Goal: Check status: Check status

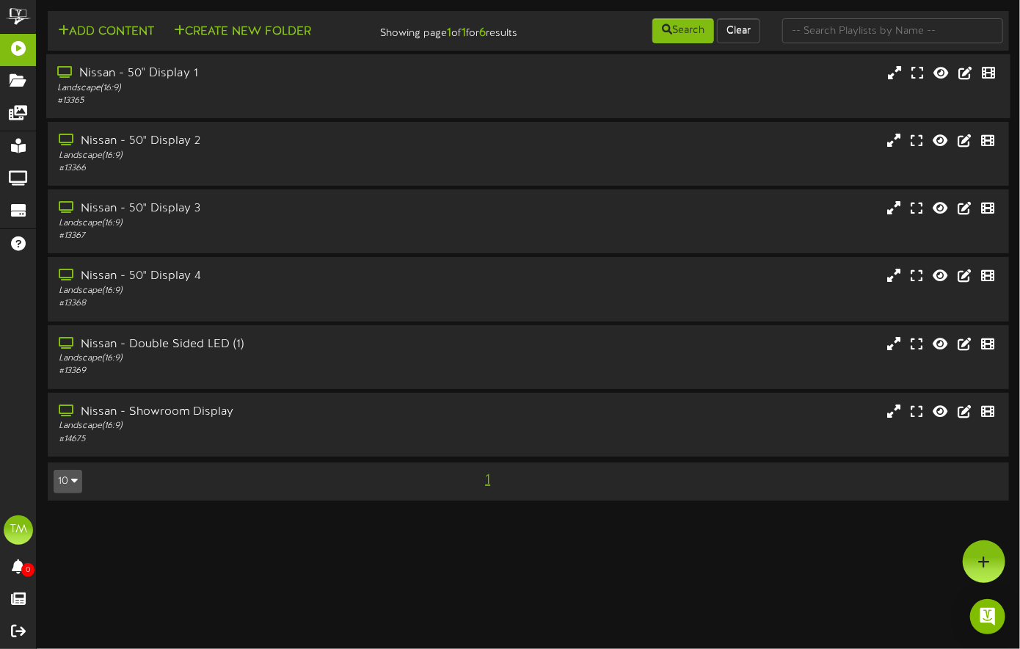
click at [126, 82] on div "Nissan - 50" Display 1" at bounding box center [246, 73] width 379 height 17
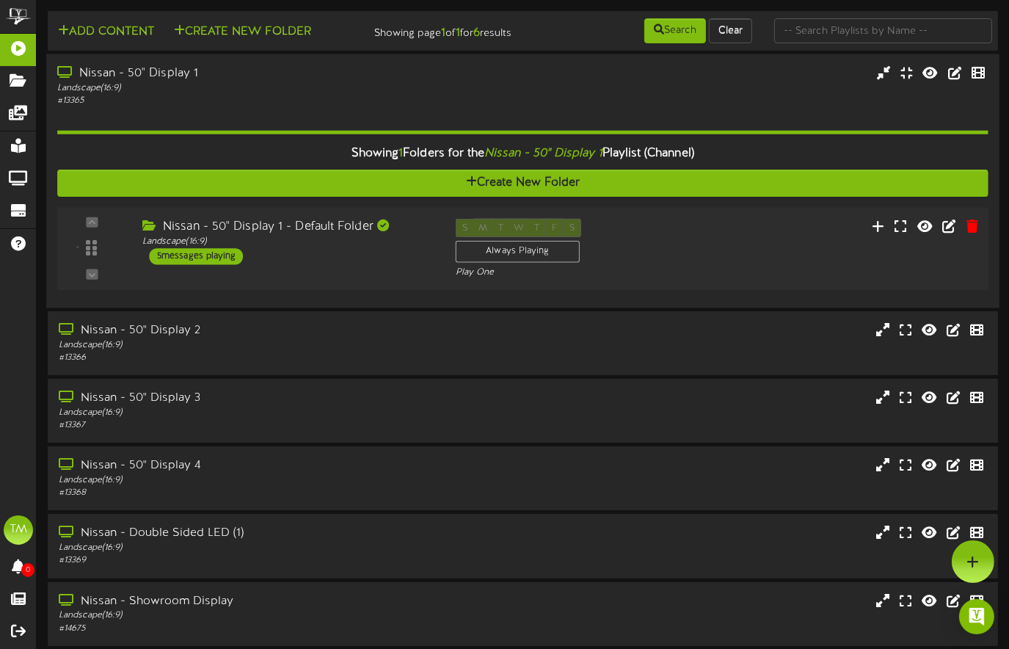
click at [229, 264] on div "5 messages playing" at bounding box center [197, 256] width 94 height 16
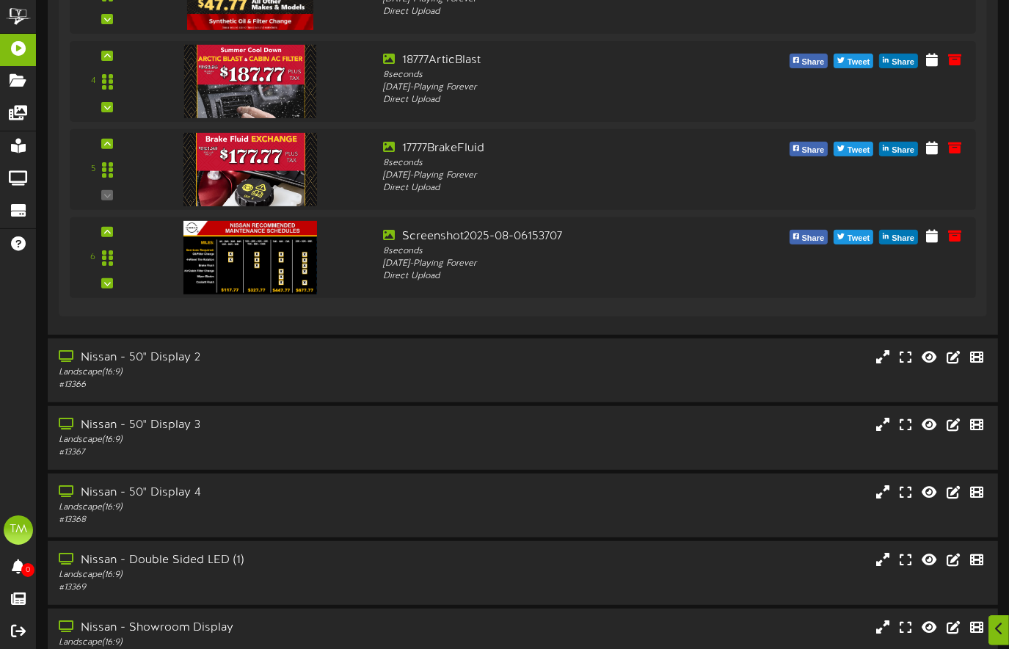
scroll to position [597, 0]
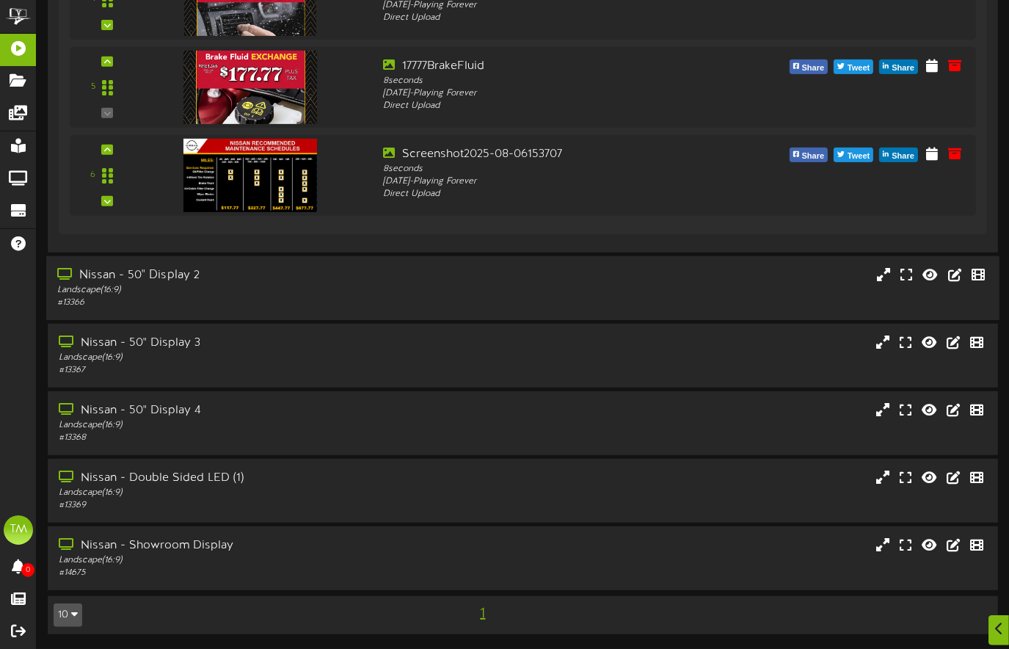
click at [163, 277] on div "Nissan - 50" Display 2" at bounding box center [244, 275] width 375 height 17
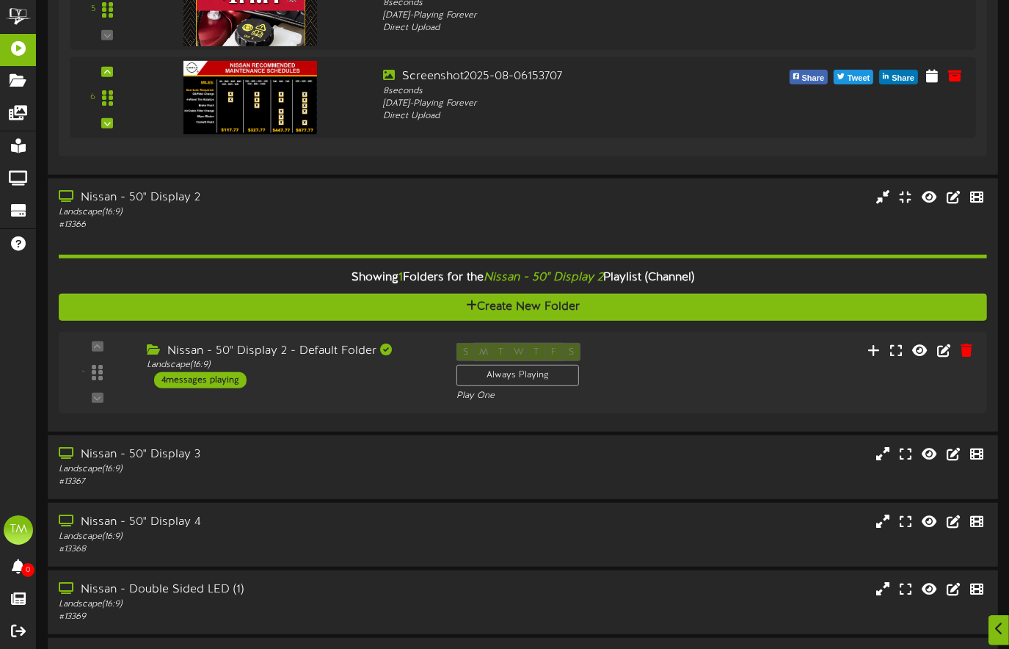
scroll to position [721, 0]
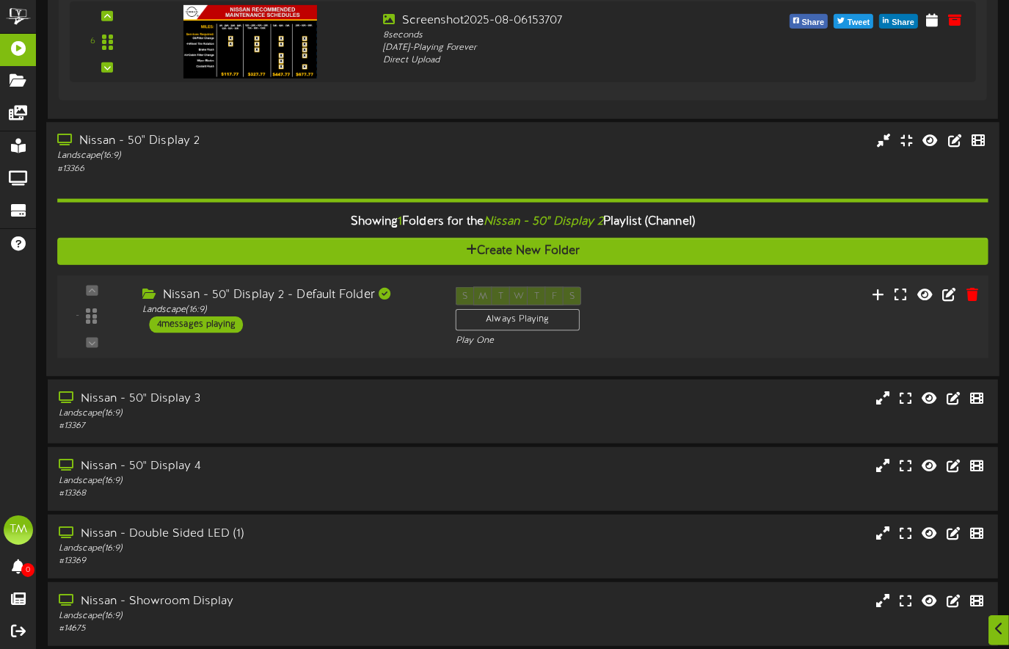
click at [191, 332] on div "4 messages playing" at bounding box center [197, 324] width 94 height 16
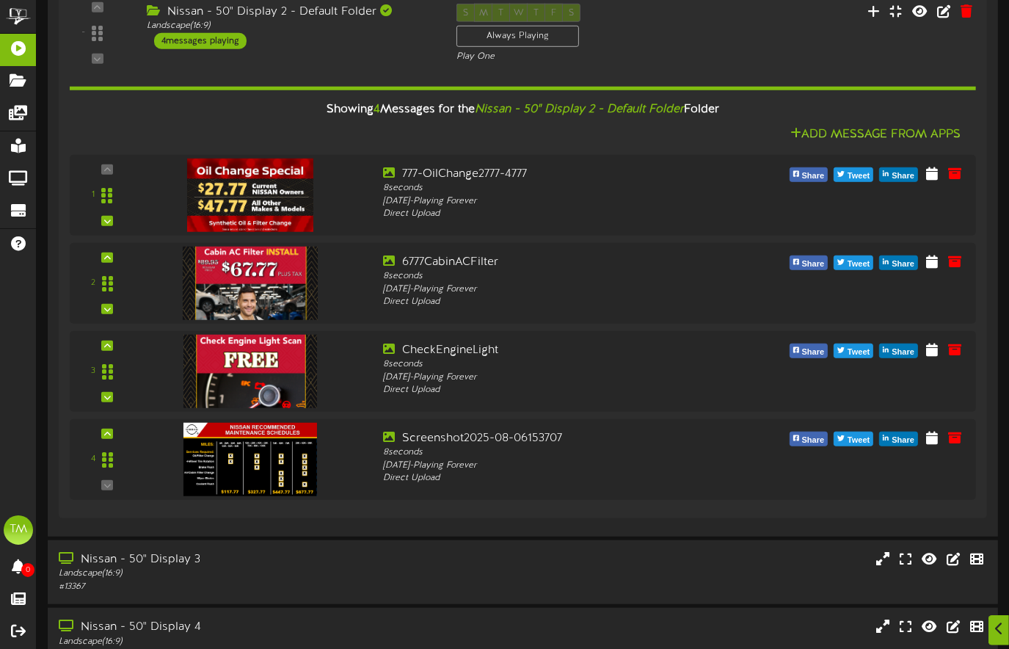
scroll to position [1024, 0]
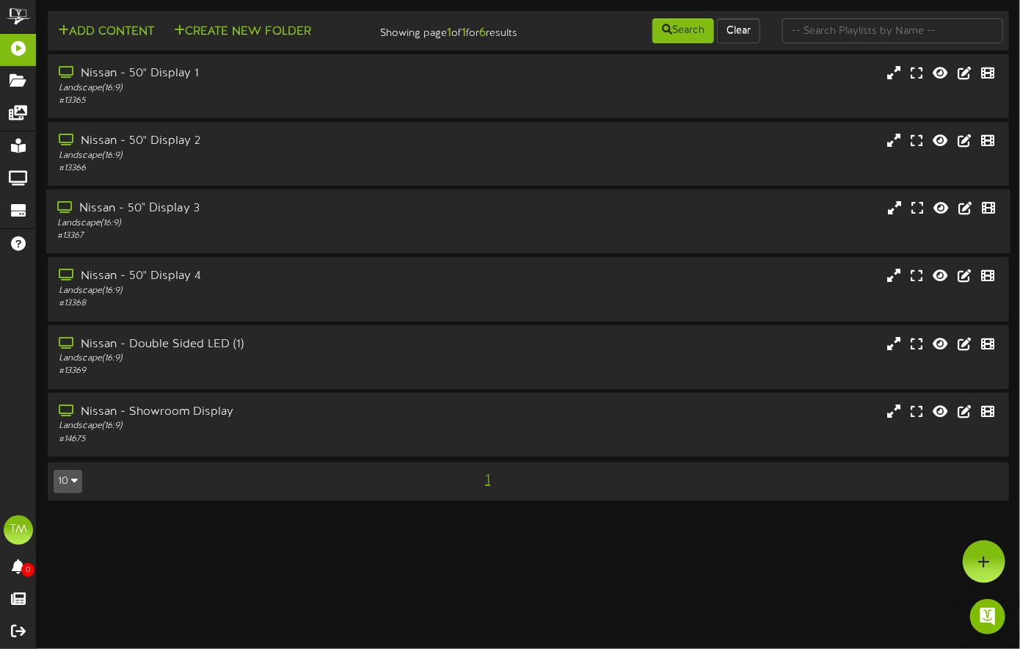
click at [104, 217] on div "Nissan - 50" Display 3" at bounding box center [246, 208] width 379 height 17
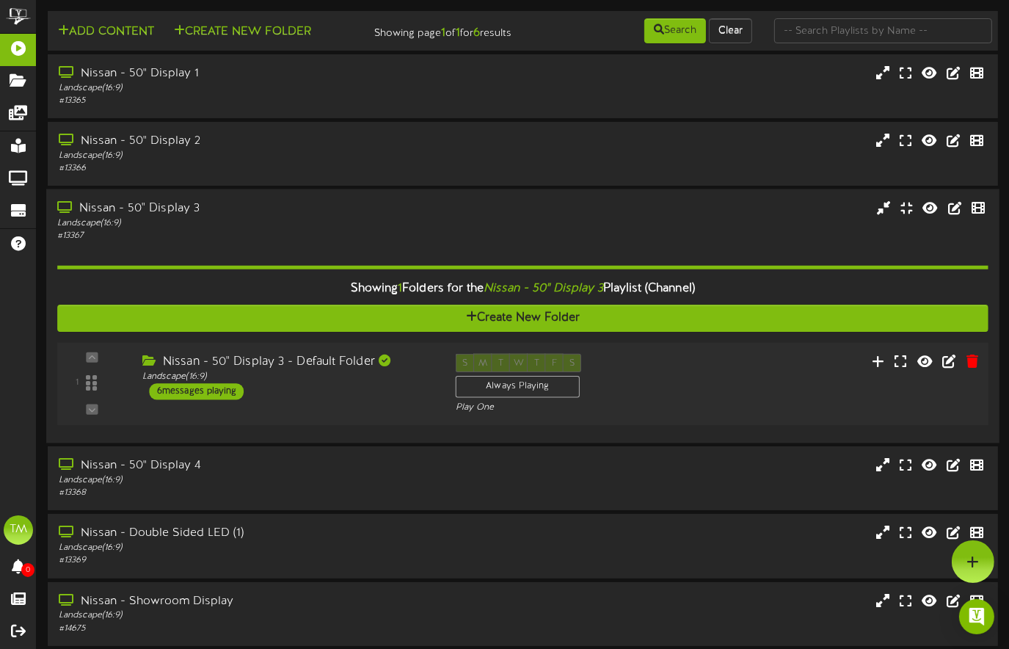
click at [214, 399] on div "6 messages playing" at bounding box center [197, 391] width 95 height 16
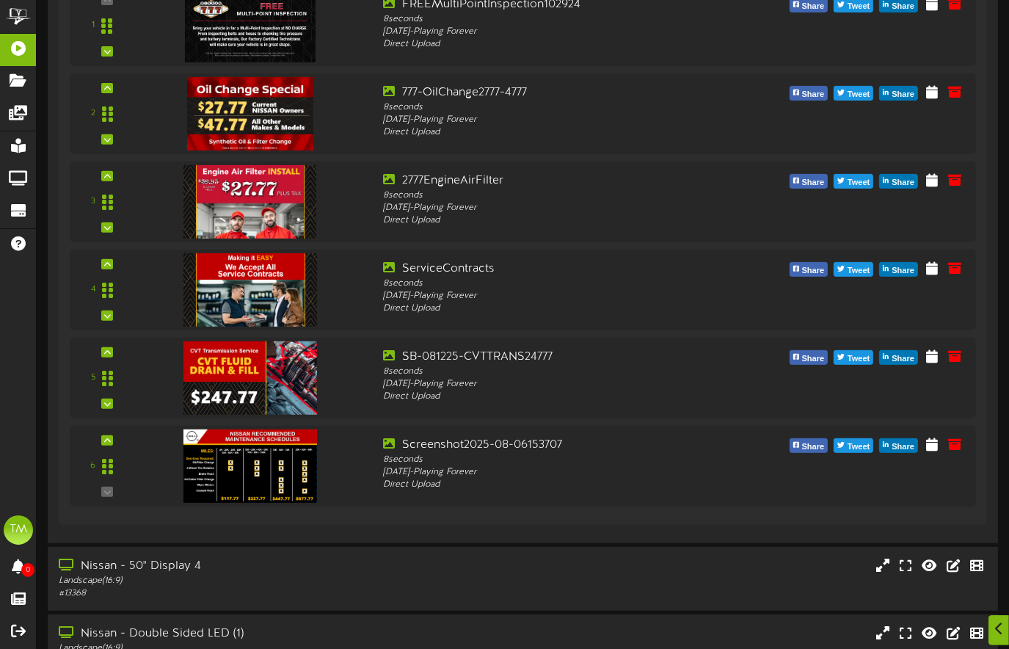
scroll to position [523, 0]
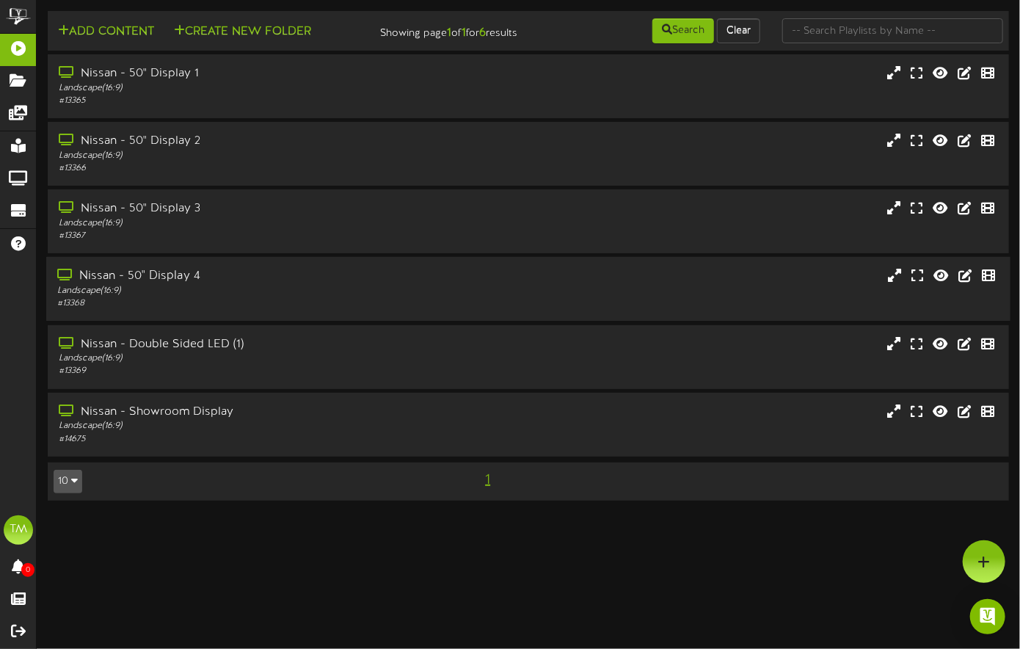
click at [120, 285] on div "Nissan - 50" Display 4" at bounding box center [246, 276] width 379 height 17
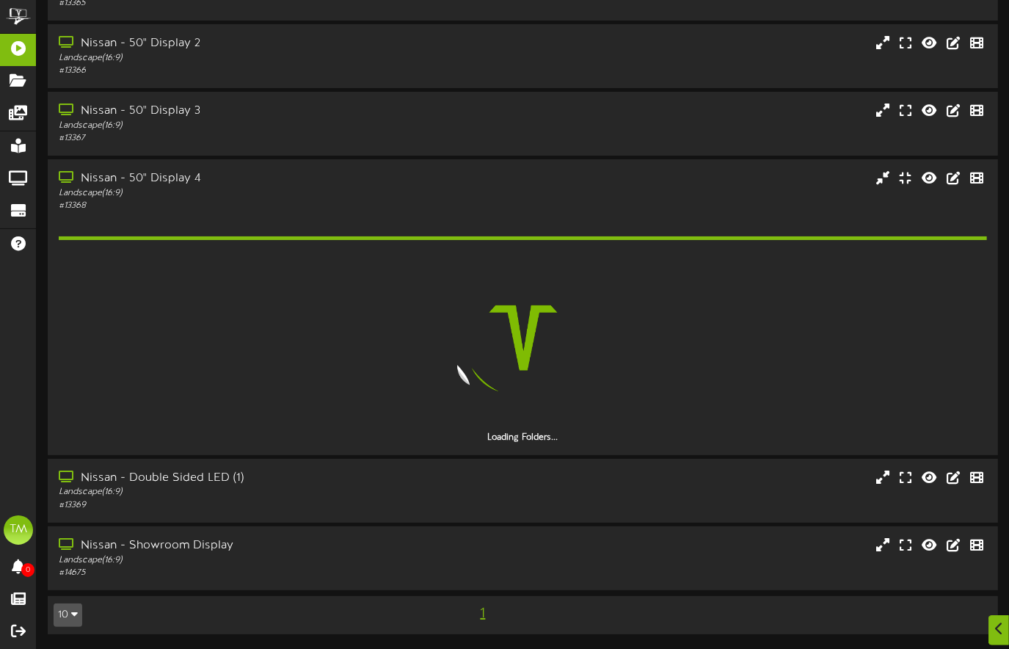
scroll to position [66, 0]
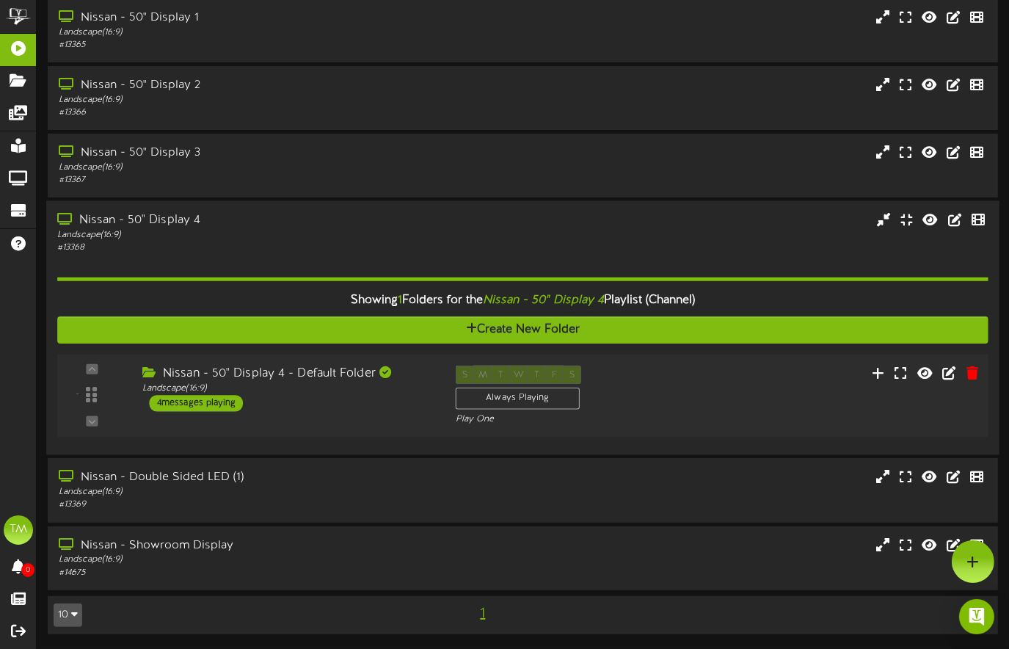
click at [179, 403] on div "4 messages playing" at bounding box center [197, 403] width 94 height 16
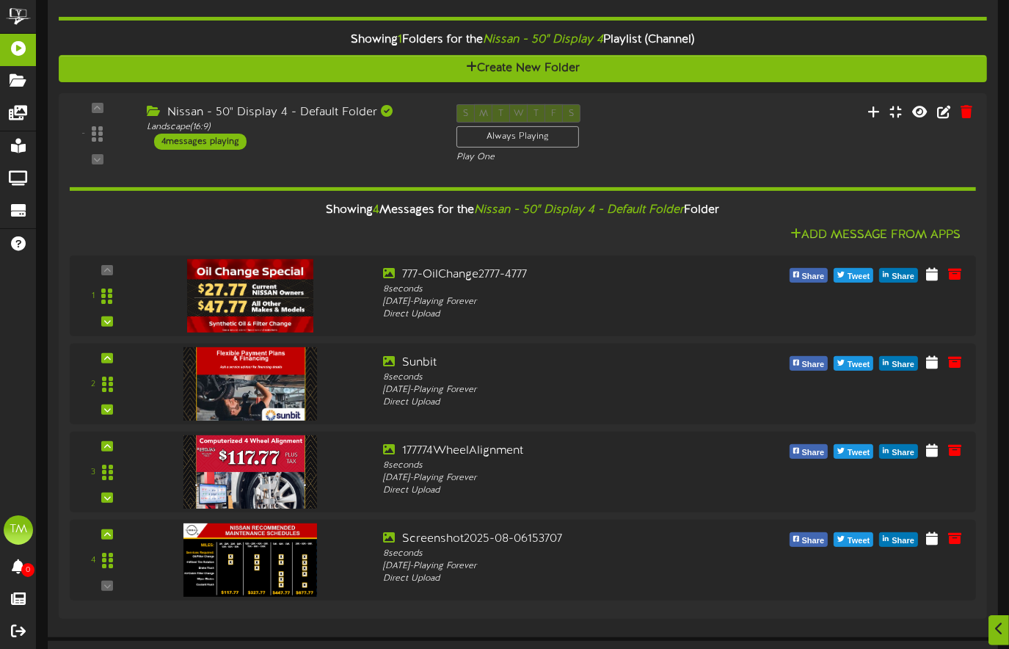
scroll to position [340, 0]
